Goal: Task Accomplishment & Management: Use online tool/utility

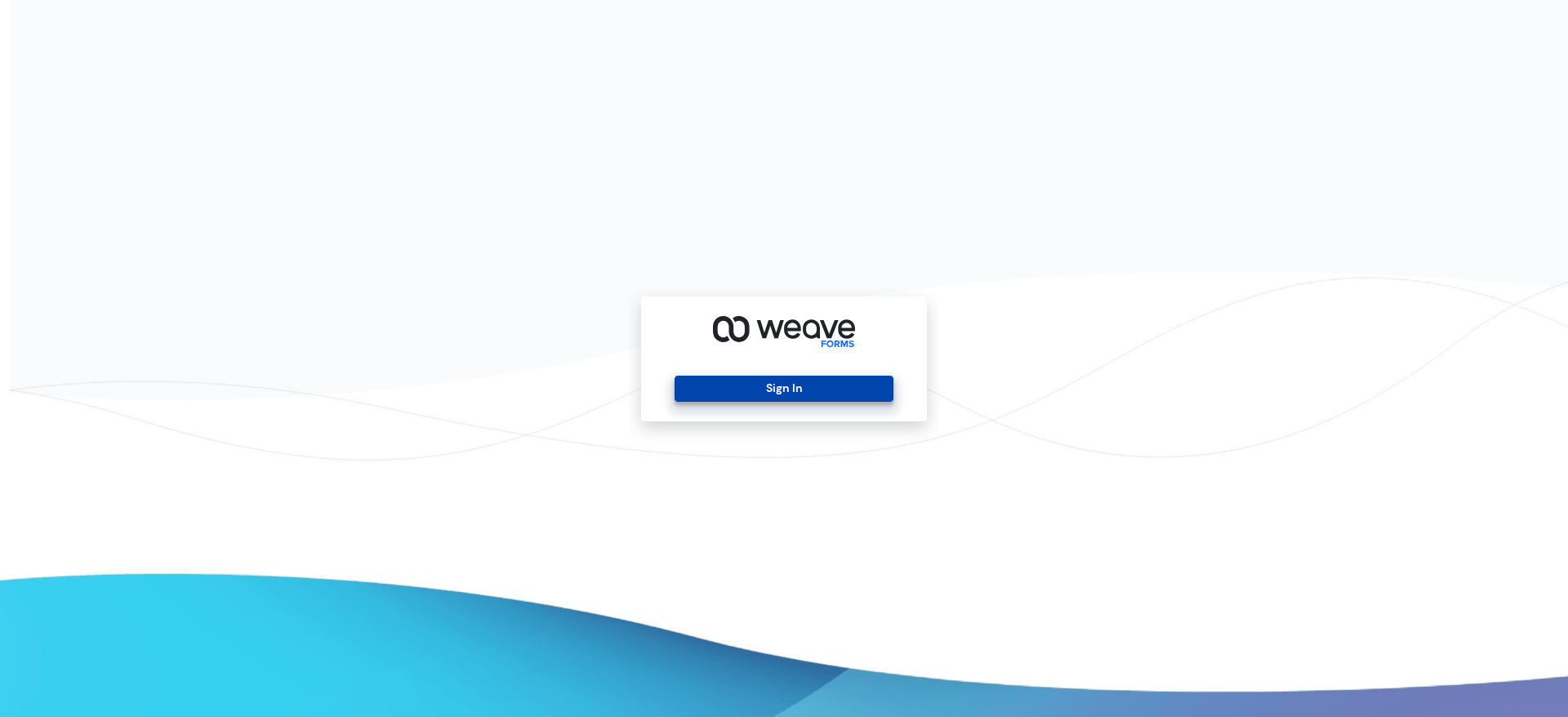
click at [783, 396] on button "Sign In" at bounding box center [783, 389] width 218 height 26
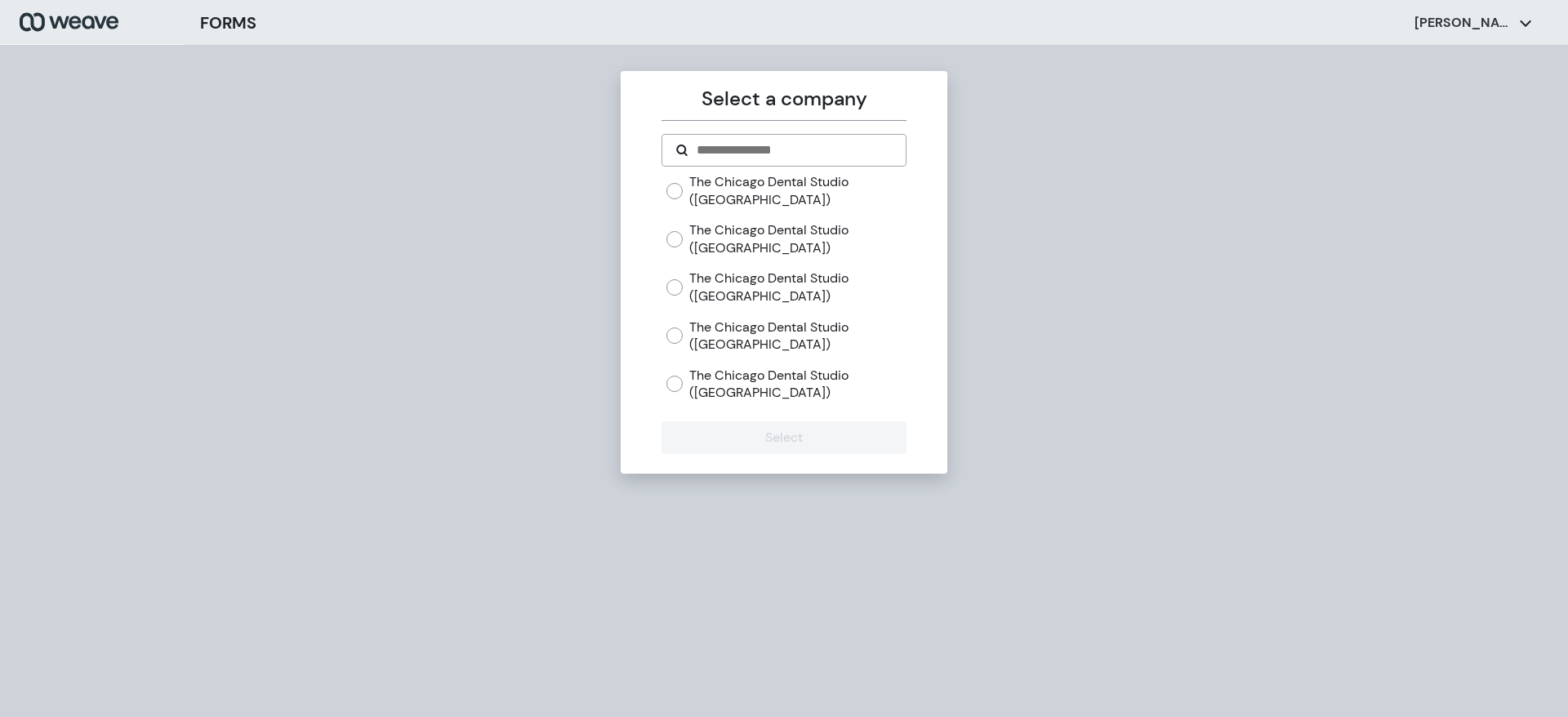
click at [753, 369] on label "The Chicago Dental Studio ([GEOGRAPHIC_DATA])" at bounding box center [797, 384] width 216 height 35
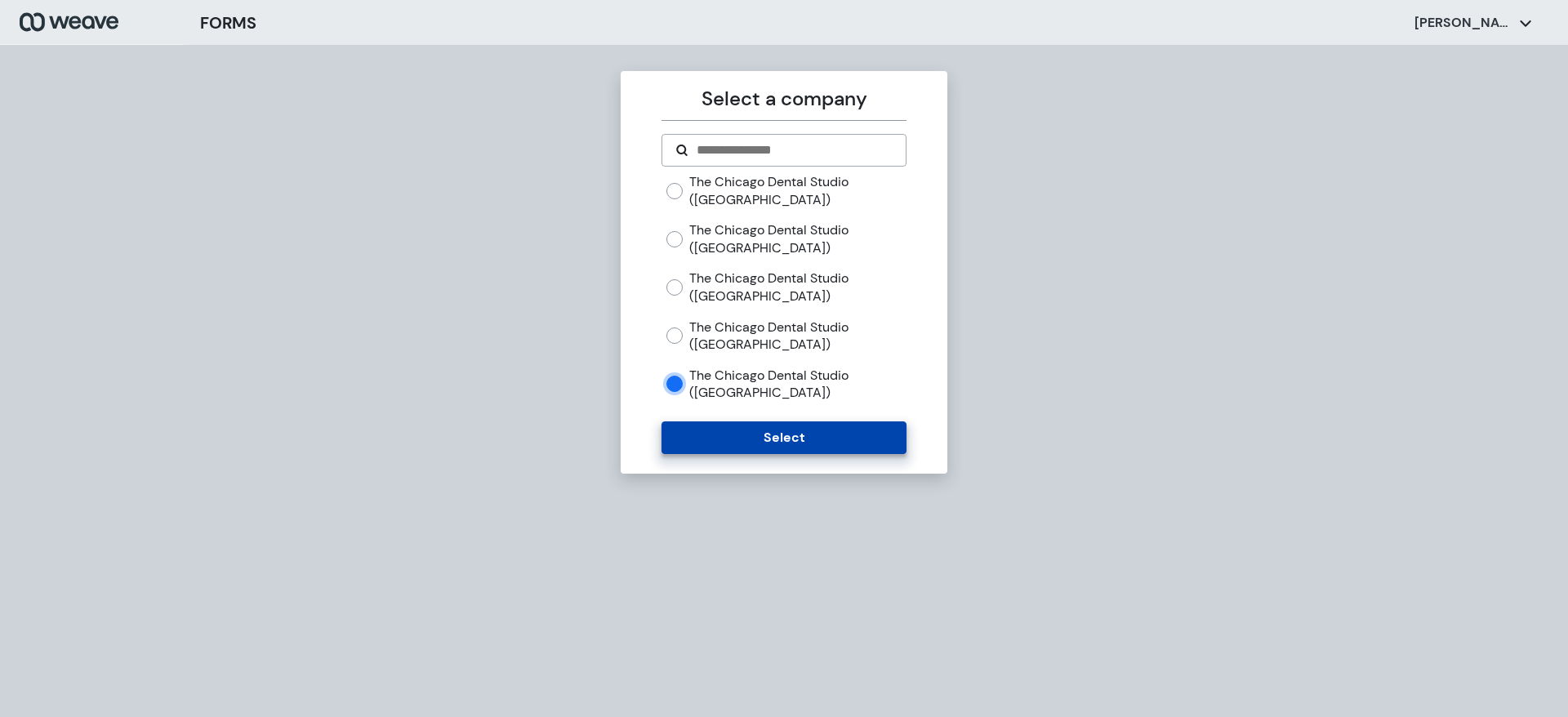
click at [758, 439] on button "Select" at bounding box center [784, 437] width 244 height 33
